Goal: Task Accomplishment & Management: Manage account settings

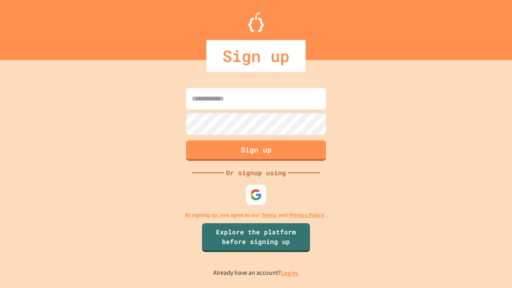
click at [290, 273] on link "Log in." at bounding box center [290, 273] width 18 height 8
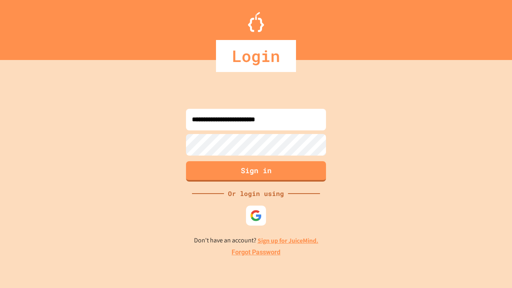
type input "**********"
